Goal: Task Accomplishment & Management: Manage account settings

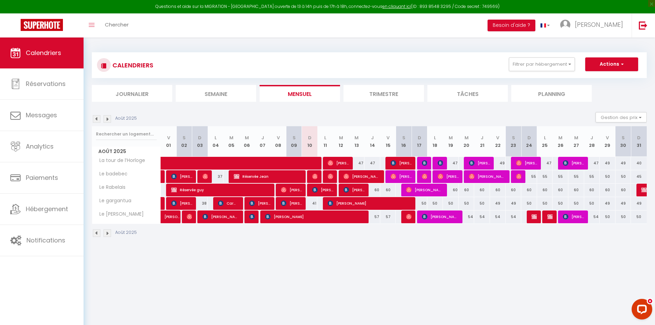
click at [333, 174] on div at bounding box center [329, 176] width 16 height 13
click at [328, 177] on img at bounding box center [330, 176] width 5 height 5
select select "OK"
select select "0"
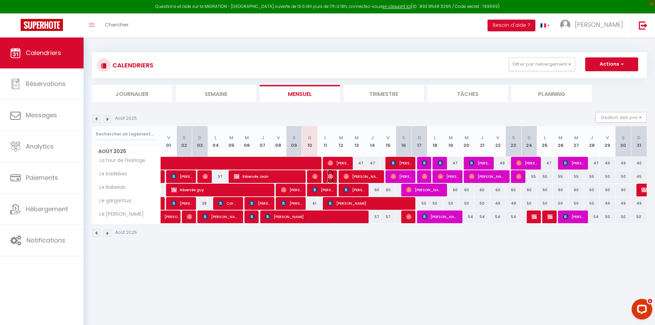
select select "0"
select select "1"
select select
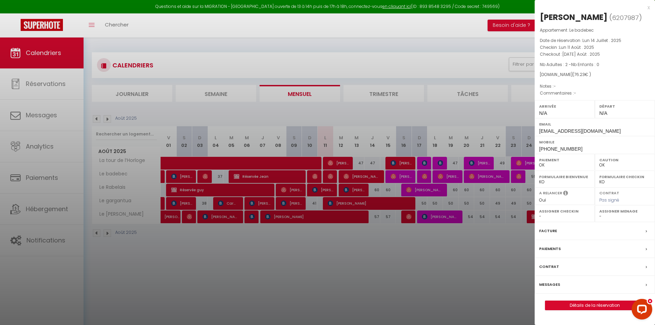
click at [543, 287] on label "Messages" at bounding box center [549, 284] width 21 height 7
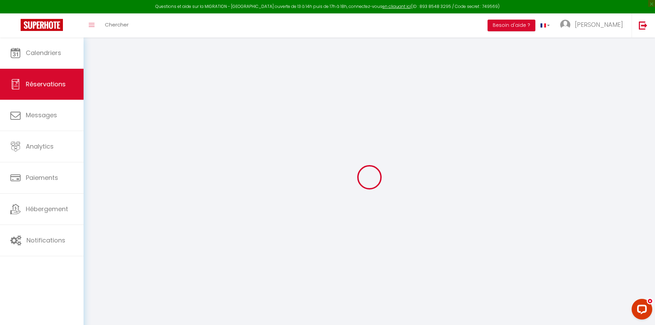
select select "not_cancelled"
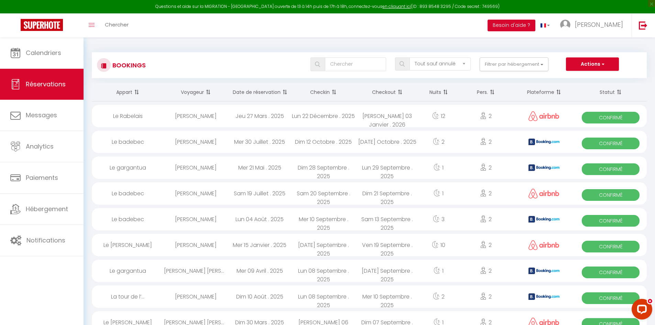
click at [534, 27] on button "Besoin d'aide ?" at bounding box center [511, 26] width 48 height 12
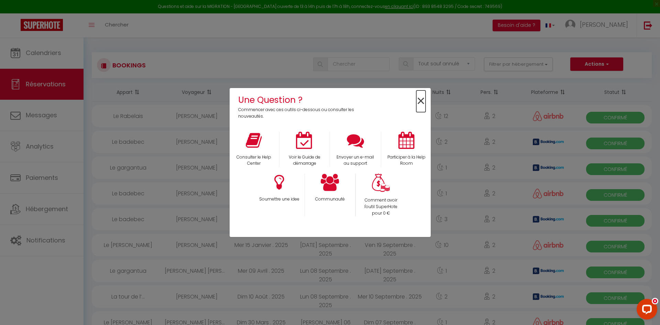
click at [422, 101] on span "×" at bounding box center [420, 101] width 9 height 22
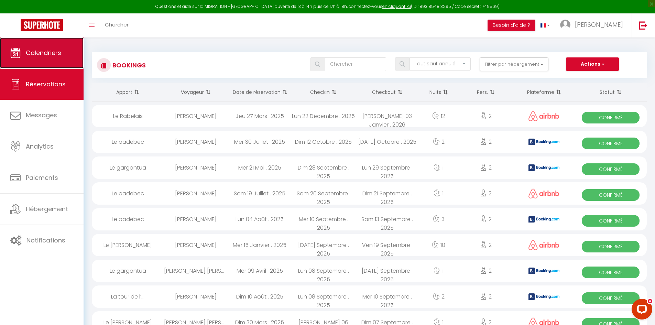
click at [57, 48] on link "Calendriers" at bounding box center [42, 52] width 84 height 31
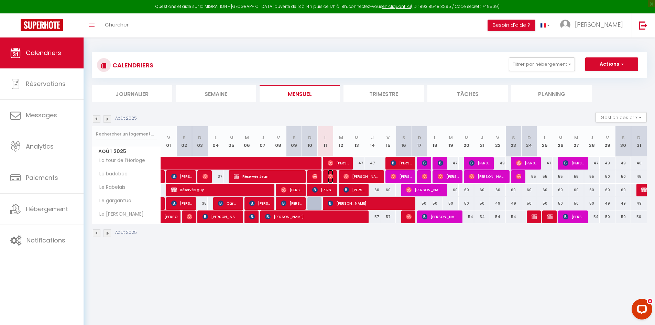
click at [331, 177] on img at bounding box center [330, 176] width 5 height 5
select select "OK"
select select "0"
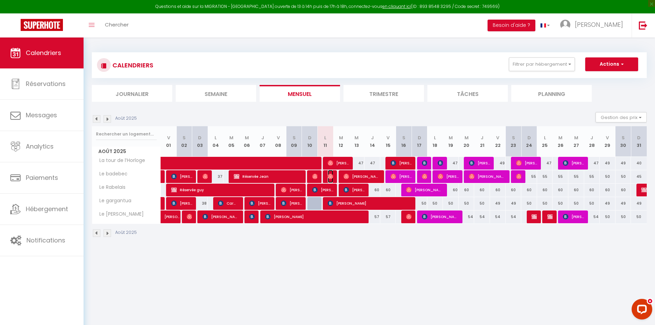
select select "1"
select select
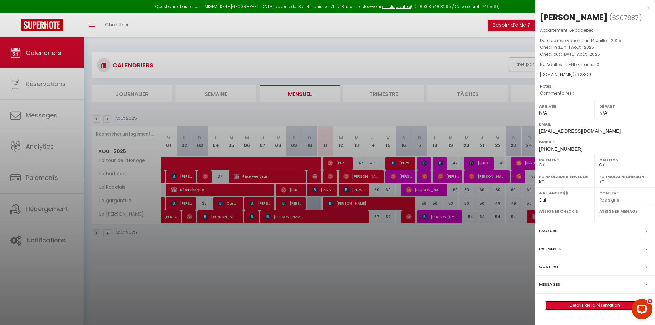
click at [581, 307] on link "Détails de la réservation" at bounding box center [594, 305] width 99 height 9
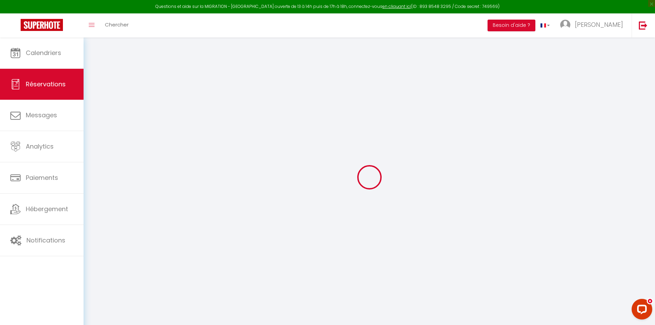
select select "not_cancelled"
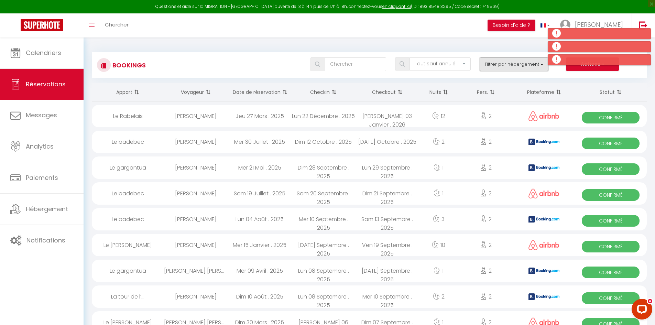
click at [506, 67] on button "Filtrer par hébergement" at bounding box center [513, 64] width 69 height 14
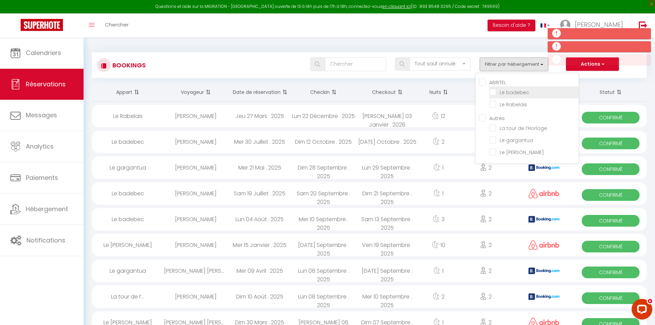
click at [491, 91] on input "Le badebec" at bounding box center [533, 91] width 89 height 7
checkbox input "true"
checkbox input "false"
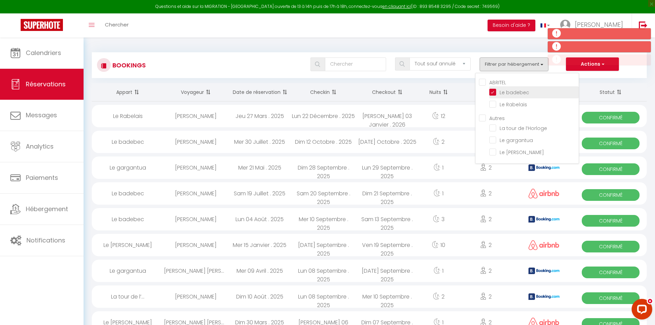
checkbox input "false"
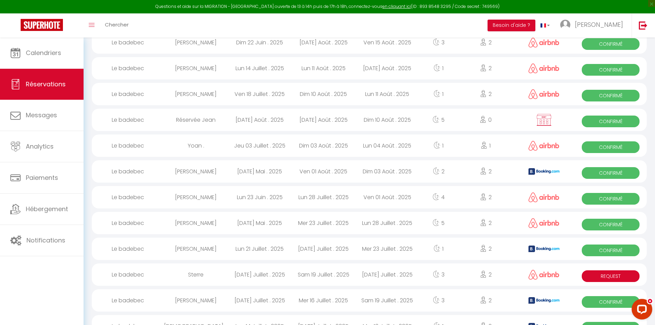
scroll to position [31, 0]
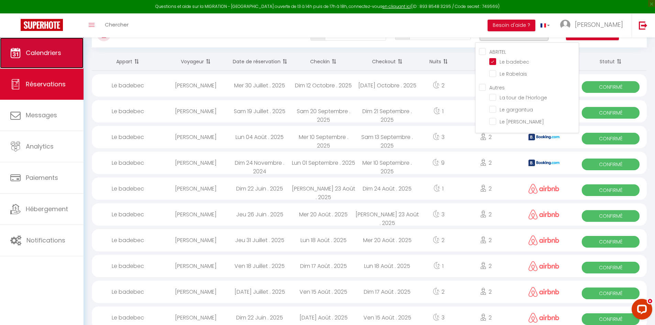
click at [39, 50] on span "Calendriers" at bounding box center [43, 52] width 35 height 9
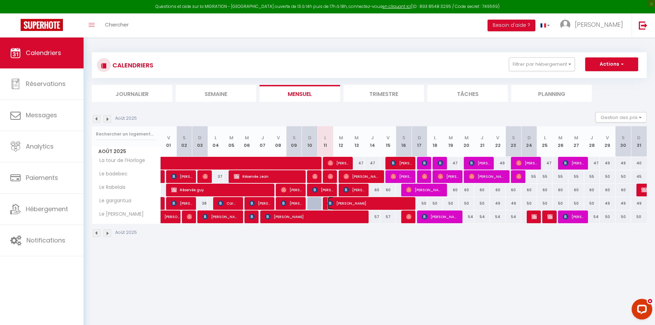
click at [333, 205] on img at bounding box center [330, 202] width 5 height 5
select select "OK"
select select "KO"
select select "0"
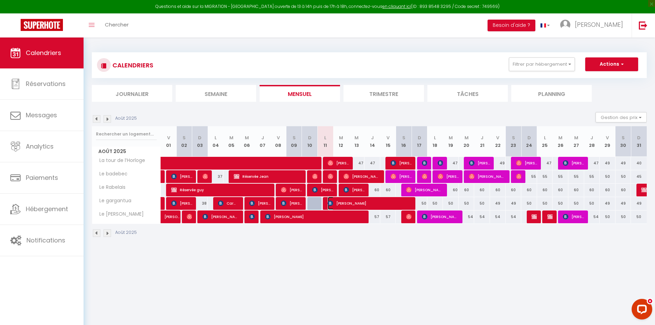
select select "1"
select select
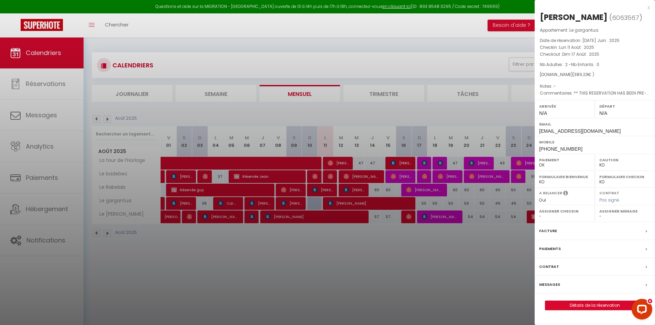
click at [553, 284] on label "Messages" at bounding box center [549, 284] width 21 height 7
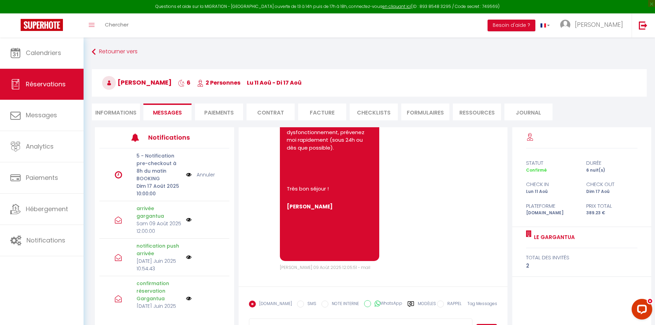
scroll to position [1804, 0]
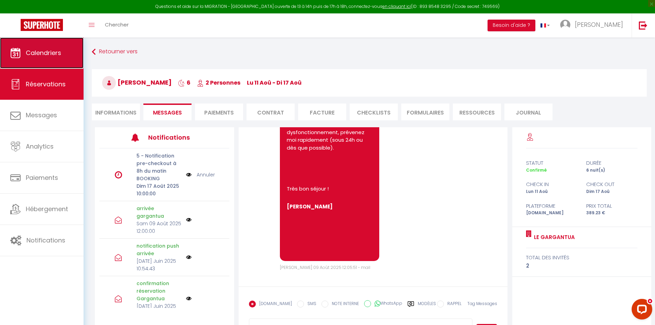
click at [55, 56] on span "Calendriers" at bounding box center [43, 52] width 35 height 9
